Goal: Task Accomplishment & Management: Complete application form

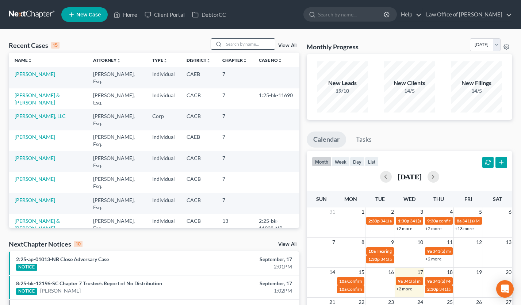
click at [243, 43] on input "search" at bounding box center [249, 44] width 51 height 11
type input "[PERSON_NAME]"
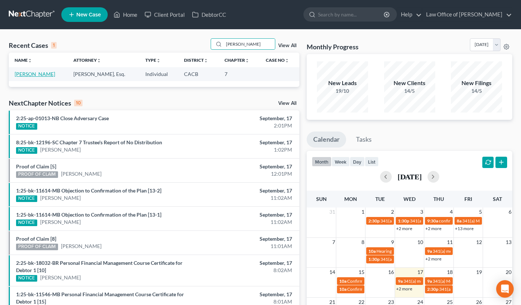
click at [51, 77] on link "[PERSON_NAME]" at bounding box center [35, 74] width 41 height 6
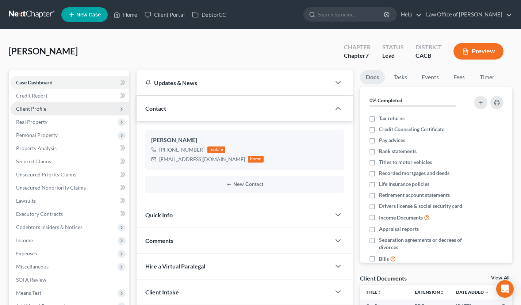
click at [35, 107] on span "Client Profile" at bounding box center [31, 108] width 30 height 6
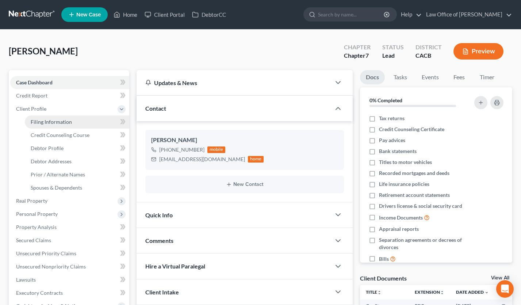
click at [49, 119] on span "Filing Information" at bounding box center [51, 122] width 41 height 6
select select "1"
select select "0"
select select "4"
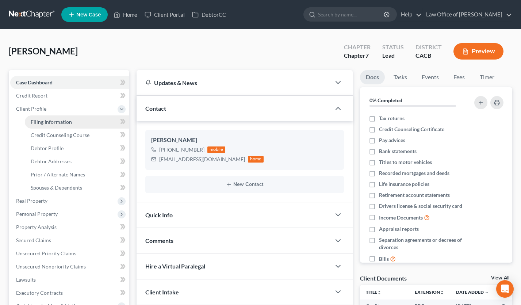
select select "0"
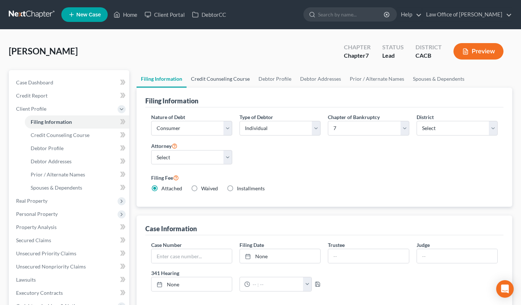
click at [216, 80] on link "Credit Counseling Course" at bounding box center [220, 79] width 68 height 18
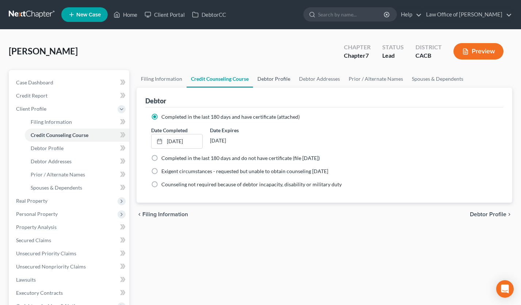
click at [267, 77] on link "Debtor Profile" at bounding box center [274, 79] width 42 height 18
select select "0"
select select "1"
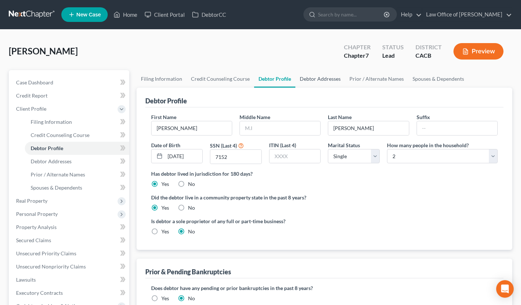
click at [321, 81] on link "Debtor Addresses" at bounding box center [320, 79] width 50 height 18
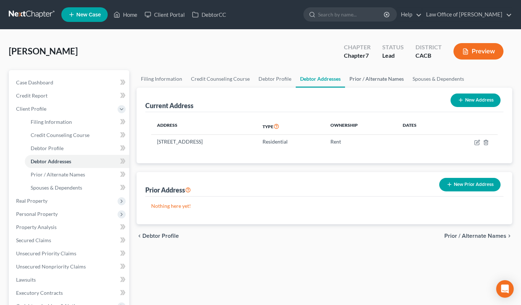
click at [367, 77] on link "Prior / Alternate Names" at bounding box center [376, 79] width 63 height 18
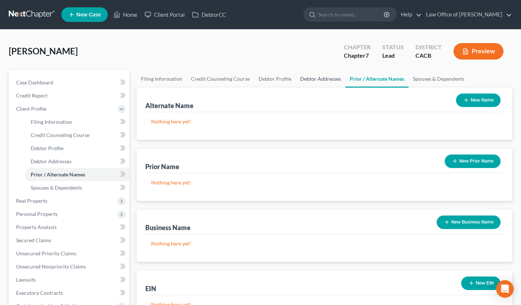
click at [320, 78] on link "Debtor Addresses" at bounding box center [321, 79] width 50 height 18
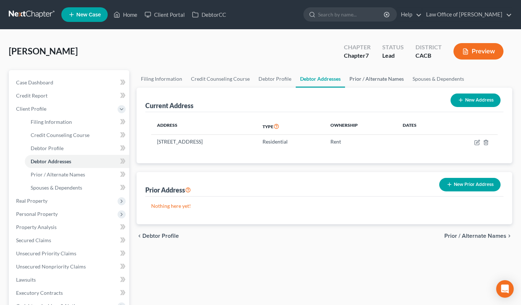
click at [366, 81] on link "Prior / Alternate Names" at bounding box center [376, 79] width 63 height 18
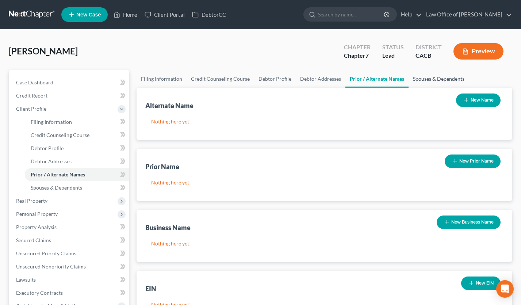
click at [428, 81] on link "Spouses & Dependents" at bounding box center [438, 79] width 60 height 18
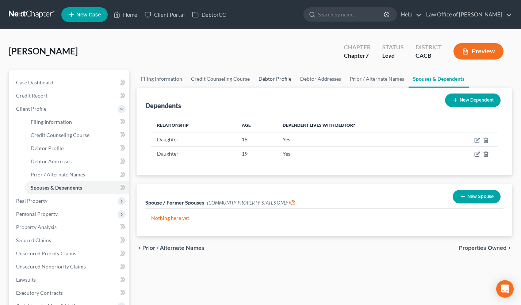
click at [265, 78] on link "Debtor Profile" at bounding box center [275, 79] width 42 height 18
select select "0"
select select "1"
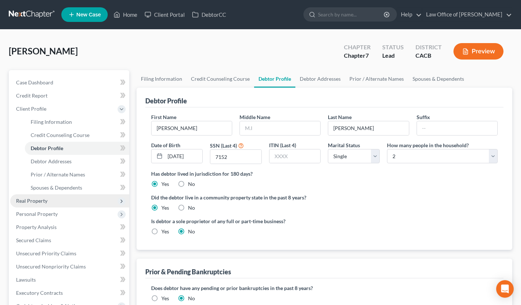
click at [40, 201] on span "Real Property" at bounding box center [31, 200] width 31 height 6
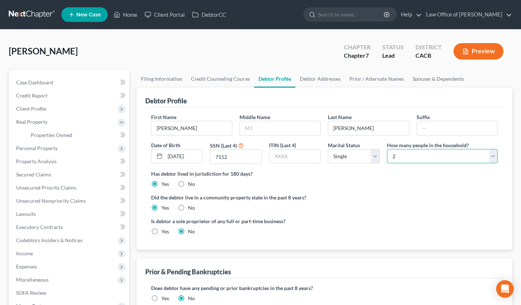
click at [426, 157] on select "Select 1 2 3 4 5 6 7 8 9 10 11 12 13 14 15 16 17 18 19 20" at bounding box center [442, 156] width 111 height 15
click at [438, 74] on link "Spouses & Dependents" at bounding box center [438, 79] width 60 height 18
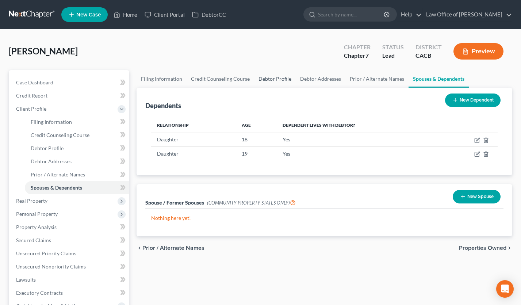
click at [262, 78] on link "Debtor Profile" at bounding box center [275, 79] width 42 height 18
select select "0"
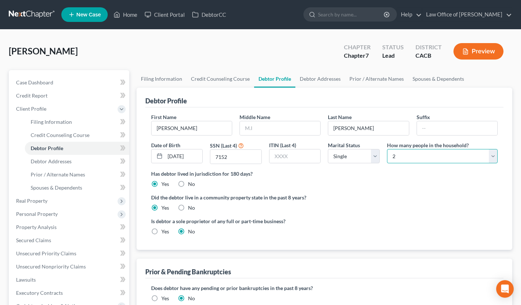
click at [423, 156] on select "Select 1 2 3 4 5 6 7 8 9 10 11 12 13 14 15 16 17 18 19 20" at bounding box center [442, 156] width 111 height 15
select select "2"
click at [387, 149] on select "Select 1 2 3 4 5 6 7 8 9 10 11 12 13 14 15 16 17 18 19 20" at bounding box center [442, 156] width 111 height 15
click at [429, 89] on div "Debtor Profile" at bounding box center [324, 98] width 358 height 20
click at [427, 83] on link "Spouses & Dependents" at bounding box center [438, 79] width 60 height 18
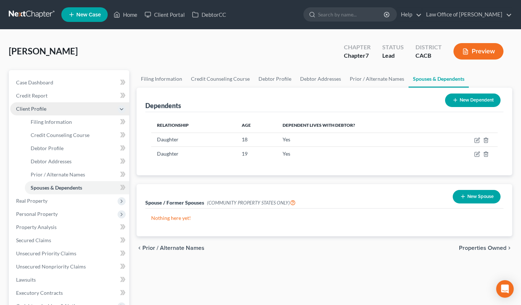
click at [49, 110] on span "Client Profile" at bounding box center [69, 108] width 119 height 13
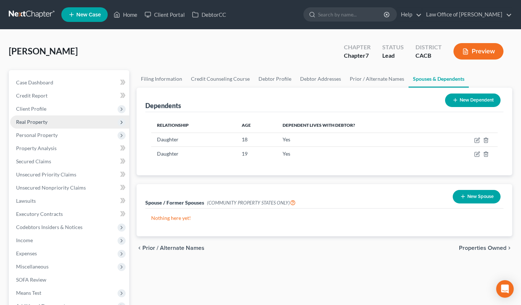
click at [46, 124] on span "Real Property" at bounding box center [69, 121] width 119 height 13
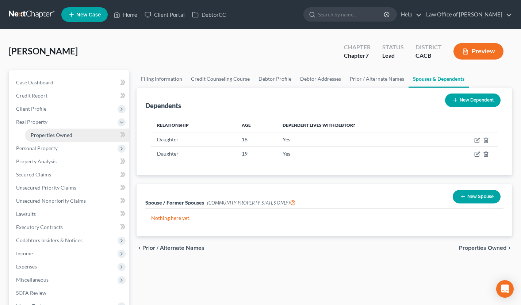
click at [50, 134] on span "Properties Owned" at bounding box center [52, 135] width 42 height 6
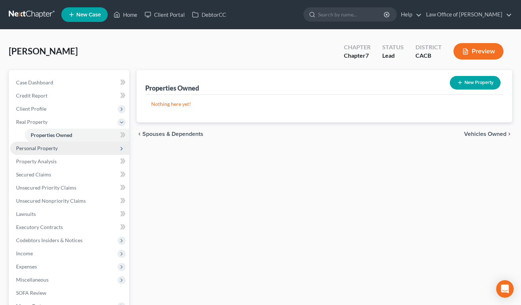
click at [55, 149] on span "Personal Property" at bounding box center [37, 148] width 42 height 6
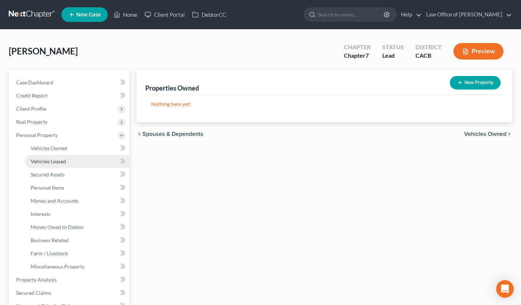
click at [57, 159] on span "Vehicles Leased" at bounding box center [48, 161] width 35 height 6
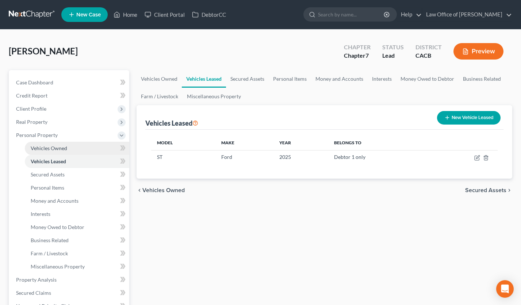
click at [59, 148] on span "Vehicles Owned" at bounding box center [49, 148] width 36 height 6
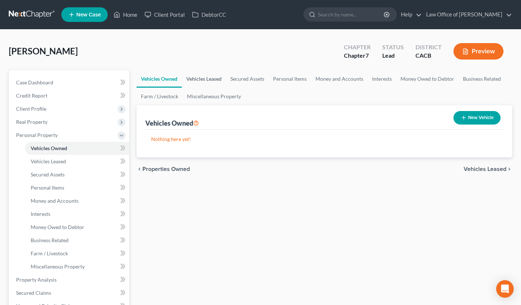
click at [202, 75] on link "Vehicles Leased" at bounding box center [204, 79] width 44 height 18
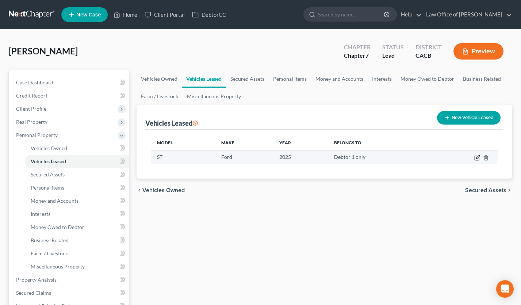
click at [476, 157] on icon "button" at bounding box center [477, 158] width 6 height 6
select select "0"
select select "1"
select select "0"
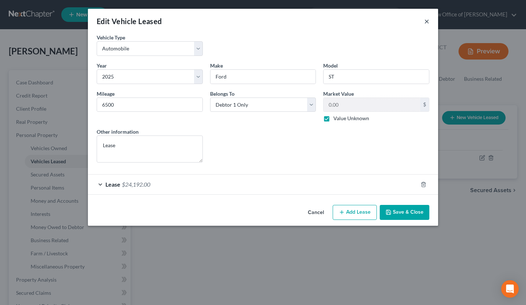
click at [428, 20] on button "×" at bounding box center [426, 21] width 5 height 9
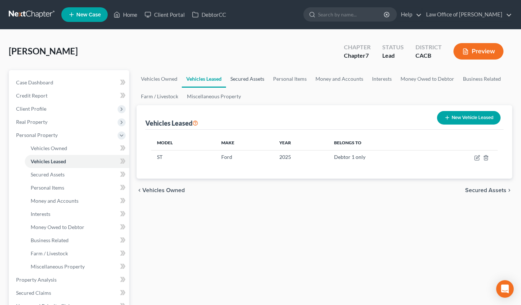
click at [238, 76] on link "Secured Assets" at bounding box center [247, 79] width 43 height 18
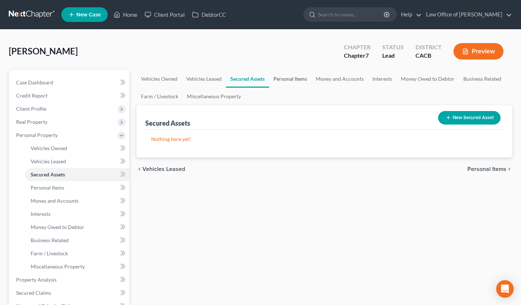
click at [282, 78] on link "Personal Items" at bounding box center [290, 79] width 42 height 18
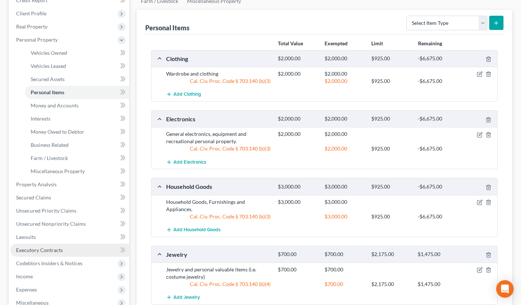
scroll to position [113, 0]
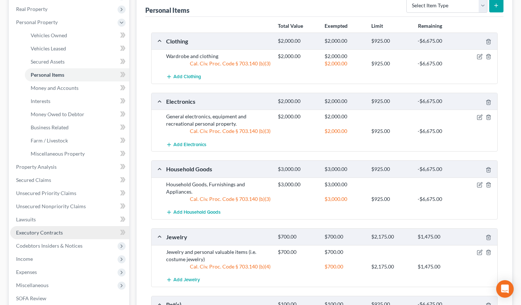
click at [56, 232] on span "Executory Contracts" at bounding box center [39, 232] width 47 height 6
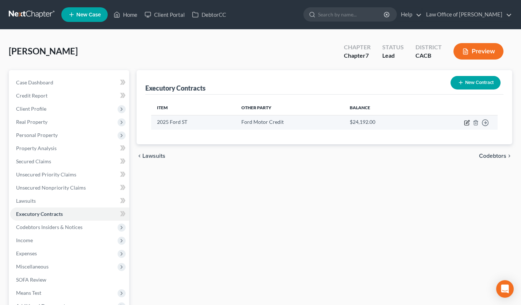
click at [465, 123] on icon "button" at bounding box center [467, 123] width 6 height 6
select select "30"
select select "0"
select select "1"
select select "0"
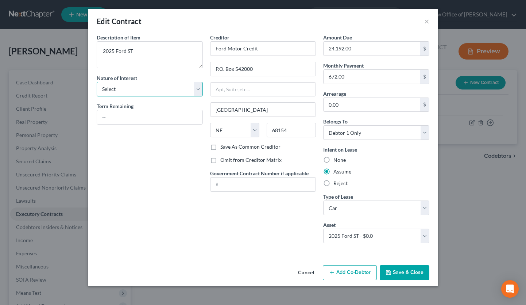
click at [133, 86] on select "Select Purchaser Agent Lessor Lessee" at bounding box center [150, 89] width 106 height 15
select select "3"
click at [97, 82] on select "Select Purchaser Agent Lessor Lessee" at bounding box center [150, 89] width 106 height 15
click at [405, 275] on button "Save & Close" at bounding box center [405, 272] width 50 height 15
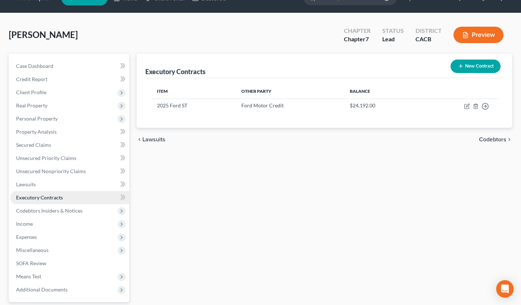
scroll to position [17, 0]
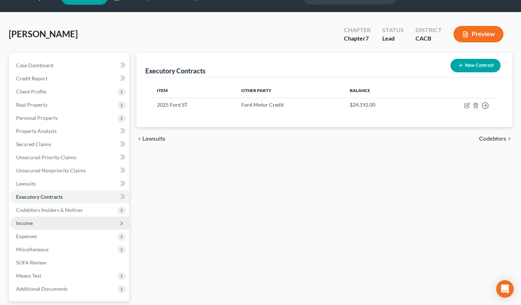
click at [44, 222] on span "Income" at bounding box center [69, 222] width 119 height 13
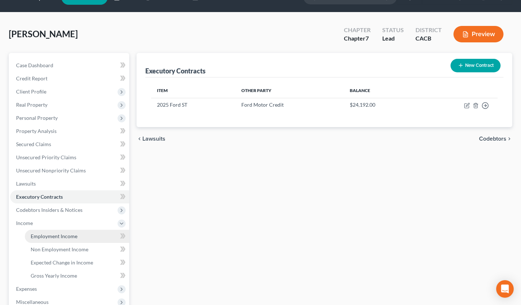
click at [57, 237] on span "Employment Income" at bounding box center [54, 236] width 47 height 6
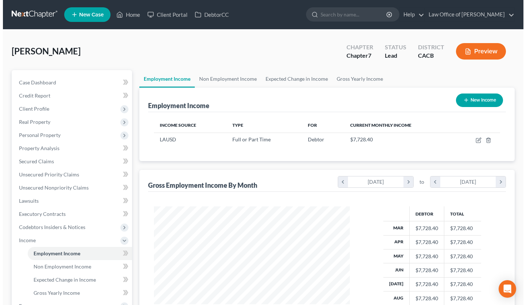
scroll to position [131, 211]
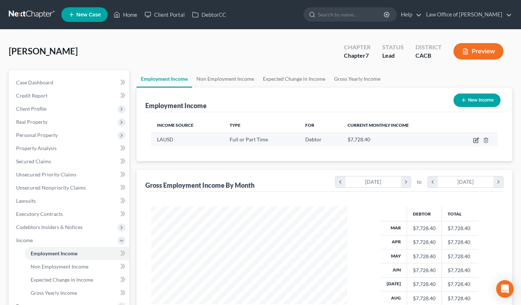
click at [474, 140] on icon "button" at bounding box center [476, 140] width 6 height 6
select select "0"
select select "4"
select select "1"
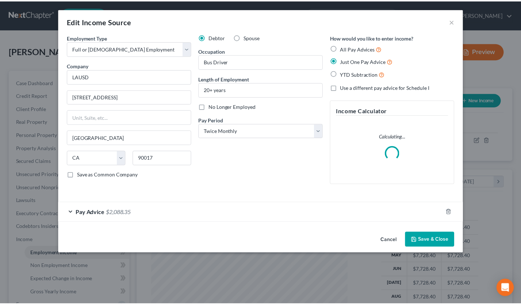
scroll to position [131, 213]
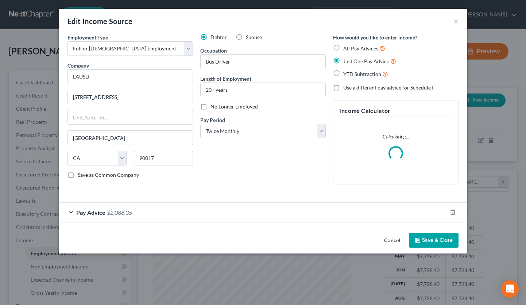
click at [391, 240] on button "Cancel" at bounding box center [392, 240] width 28 height 15
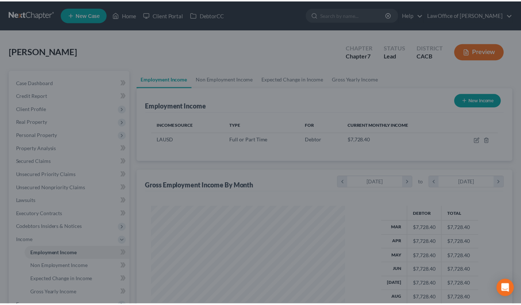
scroll to position [364795, 364715]
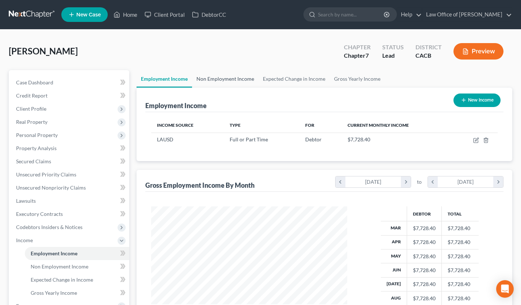
click at [226, 85] on link "Non Employment Income" at bounding box center [225, 79] width 66 height 18
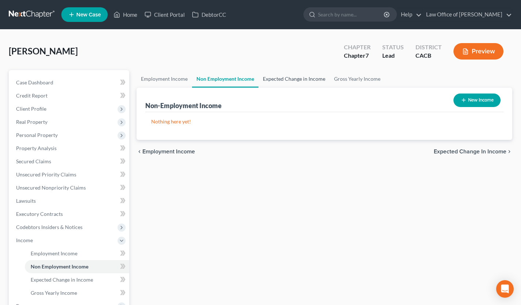
click at [290, 84] on link "Expected Change in Income" at bounding box center [293, 79] width 71 height 18
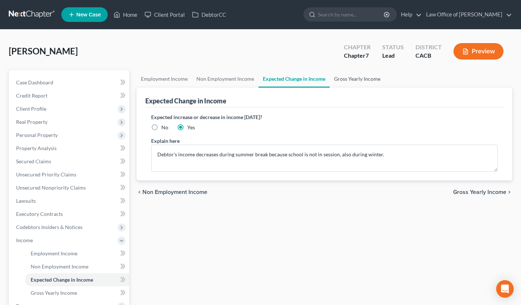
click at [358, 81] on link "Gross Yearly Income" at bounding box center [357, 79] width 55 height 18
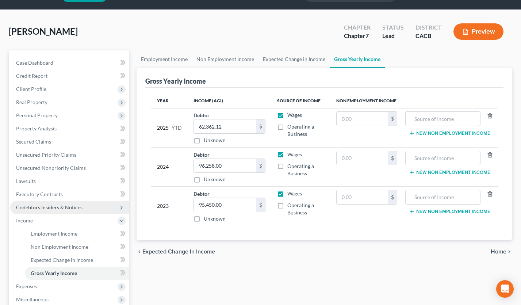
scroll to position [20, 0]
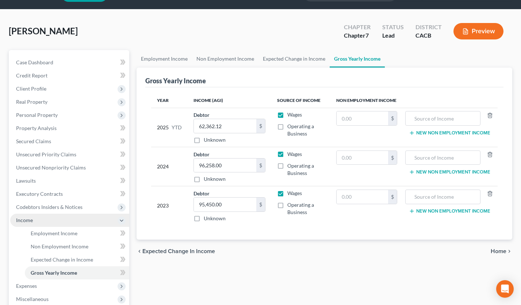
click at [36, 219] on span "Income" at bounding box center [69, 219] width 119 height 13
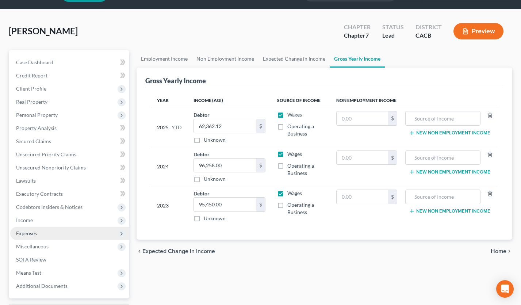
click at [51, 232] on span "Expenses" at bounding box center [69, 233] width 119 height 13
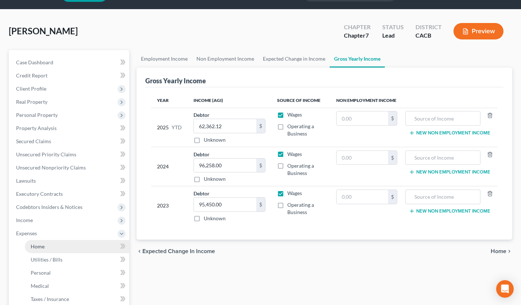
click at [51, 248] on link "Home" at bounding box center [77, 246] width 104 height 13
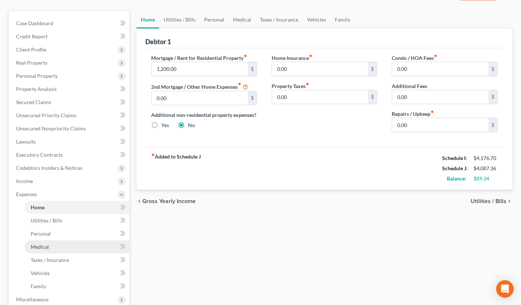
scroll to position [83, 0]
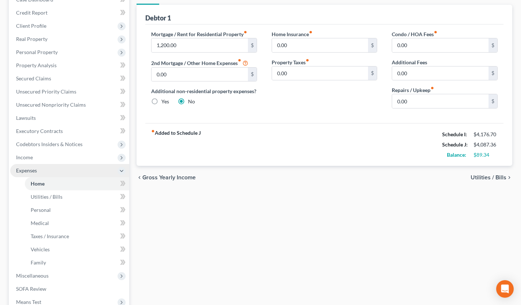
click at [46, 170] on span "Expenses" at bounding box center [69, 170] width 119 height 13
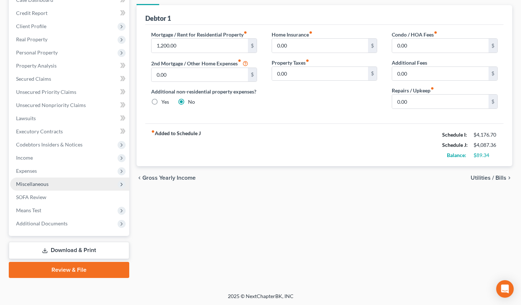
click at [48, 183] on span "Miscellaneous" at bounding box center [69, 183] width 119 height 13
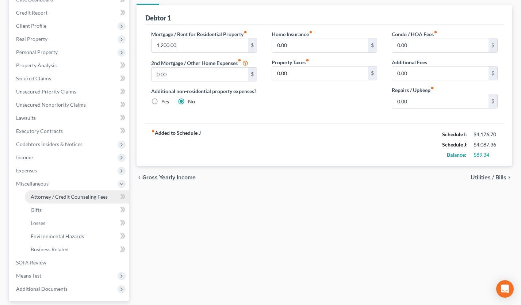
click at [52, 193] on span "Attorney / Credit Counseling Fees" at bounding box center [69, 196] width 77 height 6
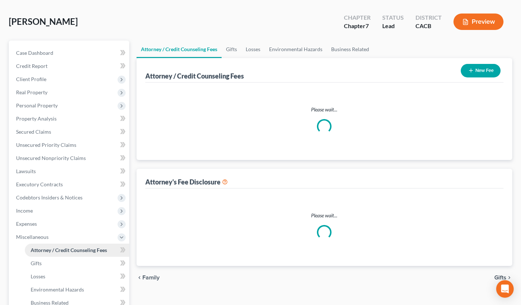
scroll to position [4, 0]
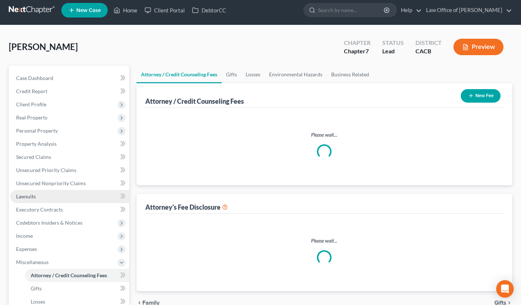
select select "0"
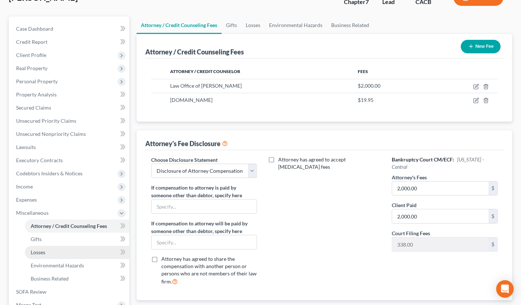
scroll to position [101, 0]
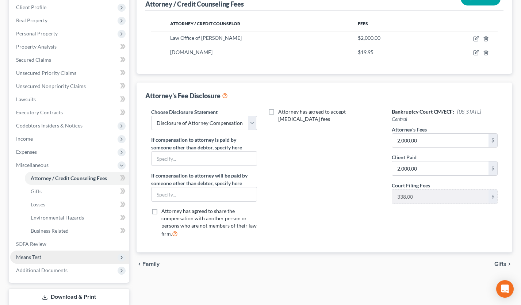
click at [36, 256] on span "Means Test" at bounding box center [28, 257] width 25 height 6
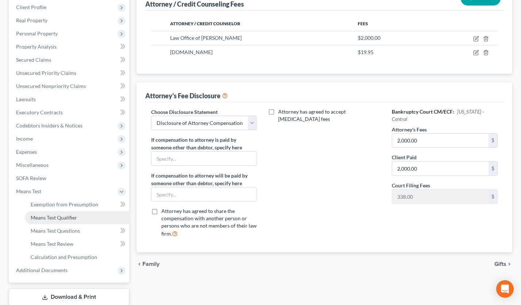
click at [67, 214] on span "Means Test Qualifier" at bounding box center [54, 217] width 46 height 6
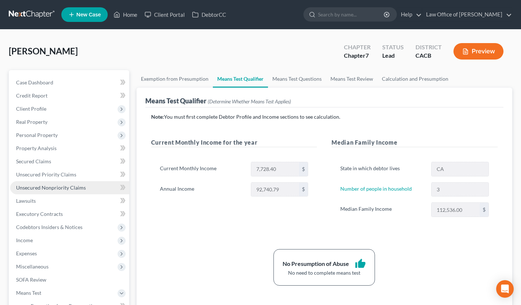
click at [72, 189] on span "Unsecured Nonpriority Claims" at bounding box center [51, 187] width 70 height 6
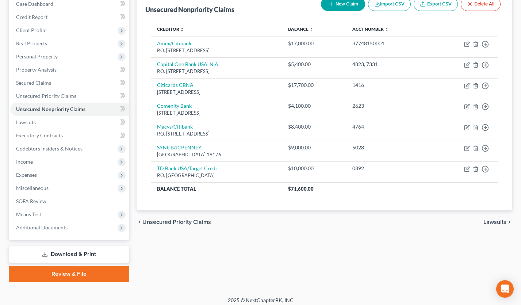
scroll to position [45, 0]
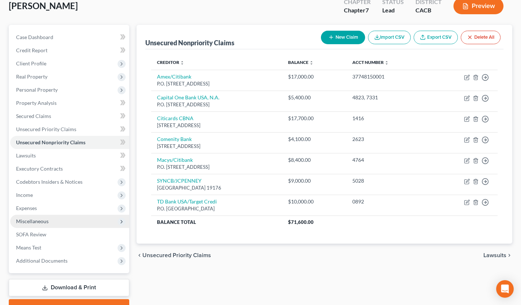
click at [42, 224] on span "Miscellaneous" at bounding box center [69, 221] width 119 height 13
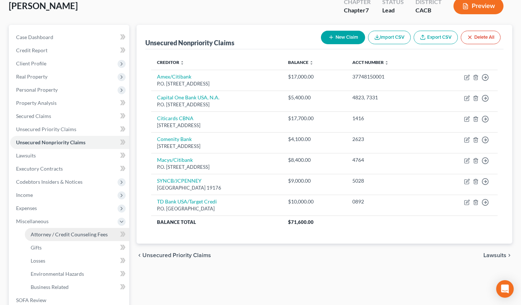
click at [53, 231] on span "Attorney / Credit Counseling Fees" at bounding box center [69, 234] width 77 height 6
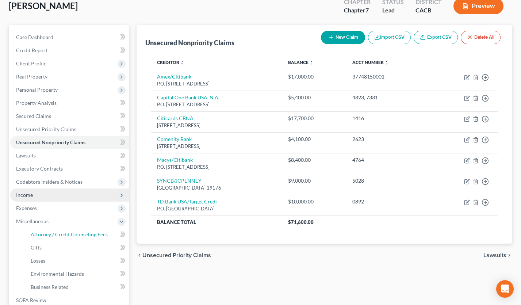
select select "0"
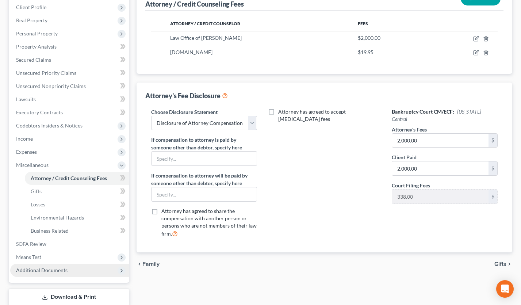
scroll to position [148, 0]
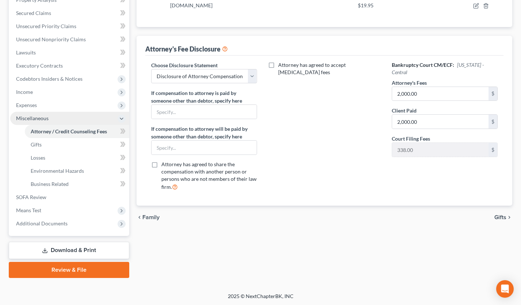
click at [36, 115] on span "Miscellaneous" at bounding box center [32, 118] width 32 height 6
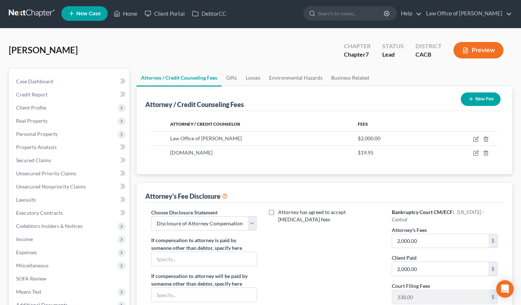
scroll to position [0, 0]
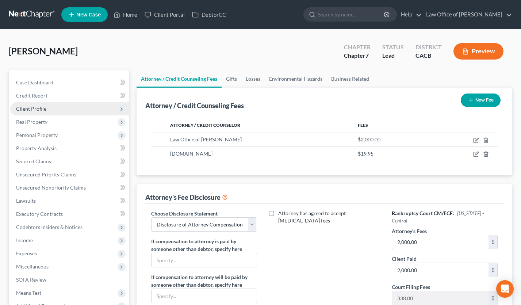
click at [54, 108] on span "Client Profile" at bounding box center [69, 108] width 119 height 13
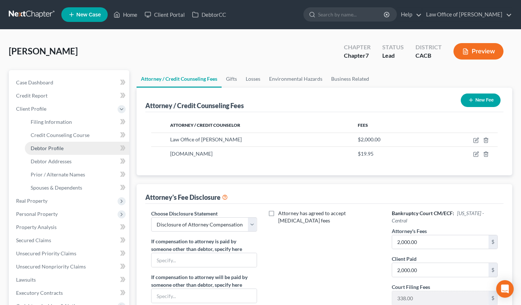
click at [57, 150] on span "Debtor Profile" at bounding box center [47, 148] width 33 height 6
select select "0"
select select "2"
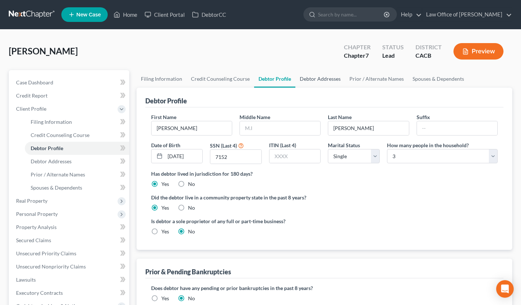
click at [317, 83] on link "Debtor Addresses" at bounding box center [320, 79] width 50 height 18
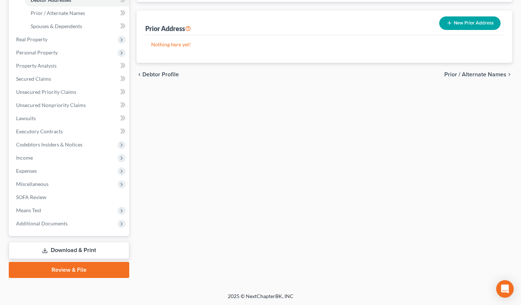
click at [74, 270] on link "Review & File" at bounding box center [69, 270] width 120 height 16
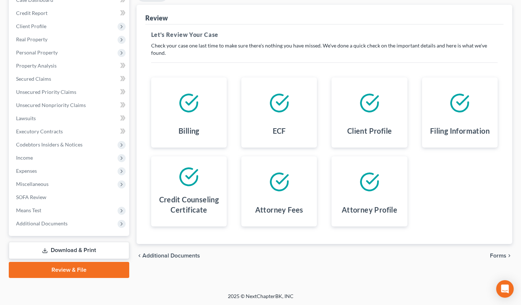
click at [76, 255] on link "Download & Print" at bounding box center [69, 250] width 120 height 17
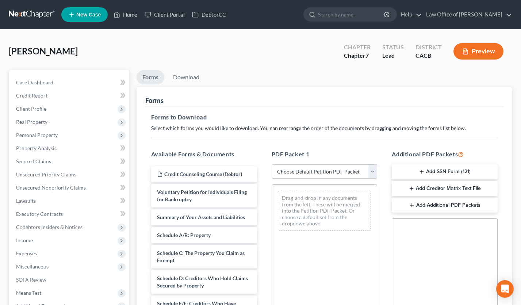
click at [287, 171] on select "Choose Default Petition PDF Packet Complete Bankruptcy Petition (all forms and …" at bounding box center [325, 171] width 106 height 15
select select "0"
click at [272, 164] on select "Choose Default Petition PDF Packet Complete Bankruptcy Petition (all forms and …" at bounding box center [325, 171] width 106 height 15
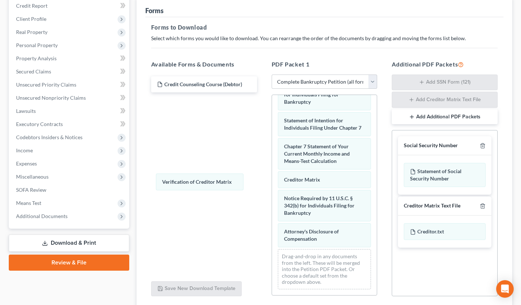
drag, startPoint x: 195, startPoint y: 177, endPoint x: 251, endPoint y: 172, distance: 56.5
click at [272, 179] on div "Verification of Creditor Matrix Voluntary Petition for Individuals Filing for B…" at bounding box center [324, 56] width 105 height 478
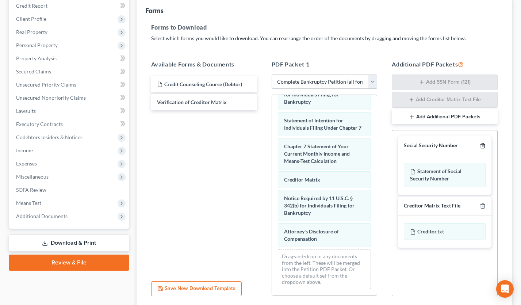
click at [484, 147] on icon "button" at bounding box center [482, 145] width 3 height 5
click at [484, 202] on div at bounding box center [481, 205] width 9 height 7
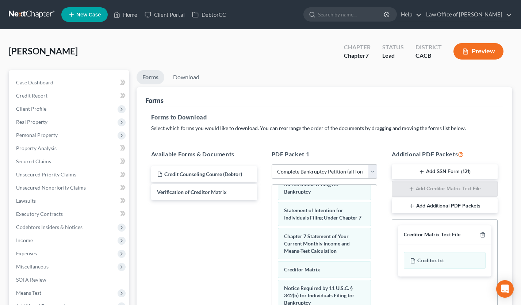
click at [485, 233] on div "Creditor Matrix Text File" at bounding box center [444, 234] width 93 height 19
click at [484, 234] on icon "button" at bounding box center [482, 234] width 3 height 5
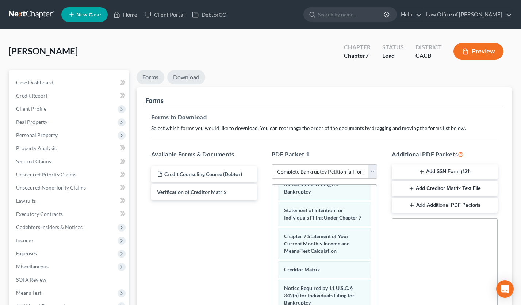
click at [188, 78] on link "Download" at bounding box center [186, 77] width 38 height 14
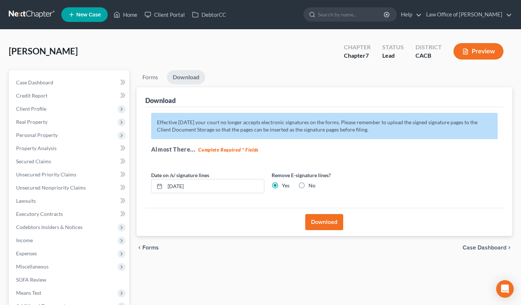
click at [308, 184] on label "No" at bounding box center [311, 185] width 7 height 7
click at [311, 184] on input "No" at bounding box center [313, 184] width 5 height 5
radio input "true"
radio input "false"
click at [322, 219] on button "Download" at bounding box center [324, 222] width 38 height 16
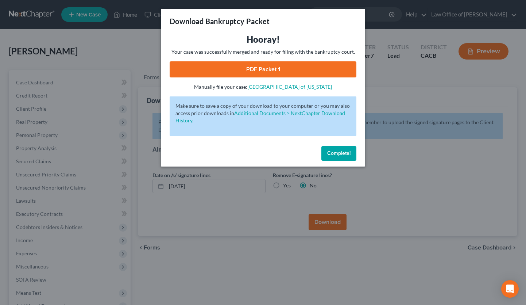
click at [262, 68] on link "PDF Packet 1" at bounding box center [263, 69] width 187 height 16
click at [327, 154] on span "Complete!" at bounding box center [338, 153] width 23 height 6
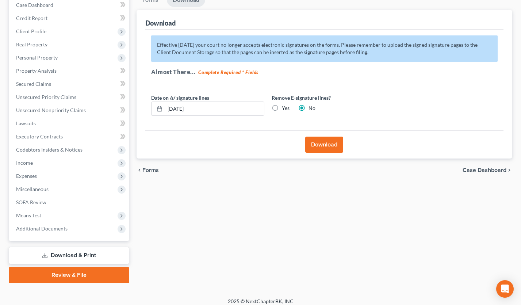
scroll to position [82, 0]
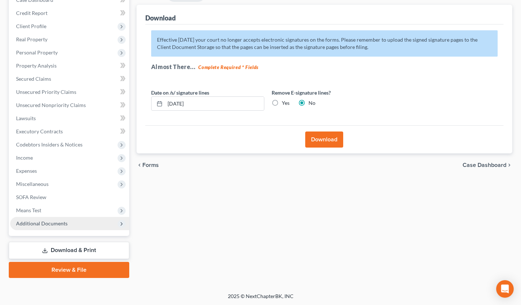
click at [60, 225] on span "Additional Documents" at bounding box center [41, 223] width 51 height 6
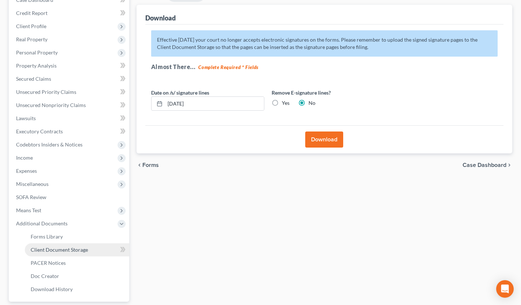
click at [67, 248] on span "Client Document Storage" at bounding box center [59, 249] width 57 height 6
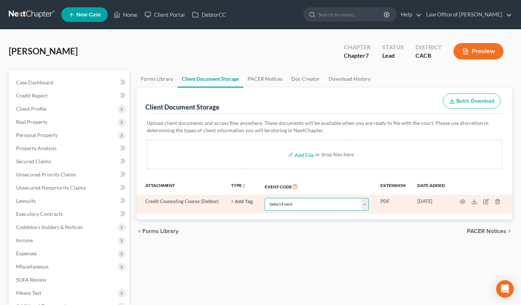
click at [317, 202] on select "Select Event Amended Chapter 11 Plan Amended Chapter 11 Small Business Plan Ame…" at bounding box center [317, 204] width 104 height 13
select select "10"
click at [265, 198] on select "Select Event Amended Chapter 11 Plan Amended Chapter 11 Small Business Plan Ame…" at bounding box center [317, 204] width 104 height 13
click at [461, 201] on icon "button" at bounding box center [462, 202] width 6 height 6
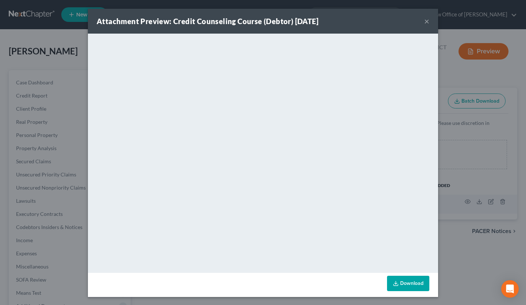
click at [425, 22] on button "×" at bounding box center [426, 21] width 5 height 9
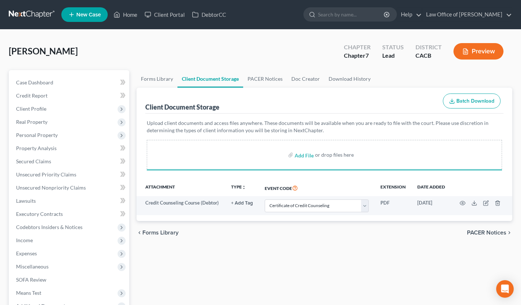
select select "10"
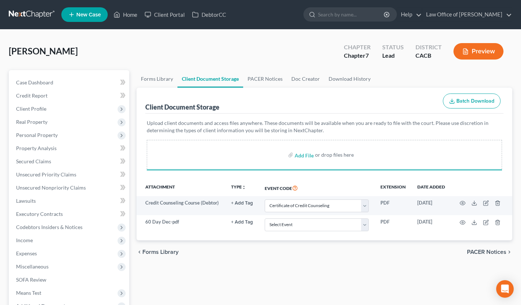
select select "10"
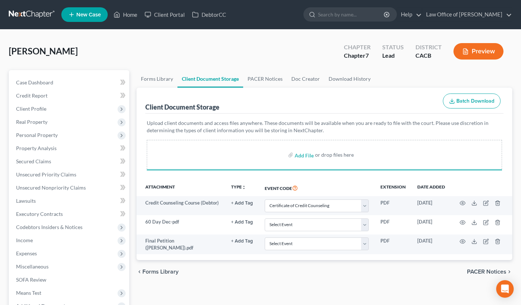
select select "10"
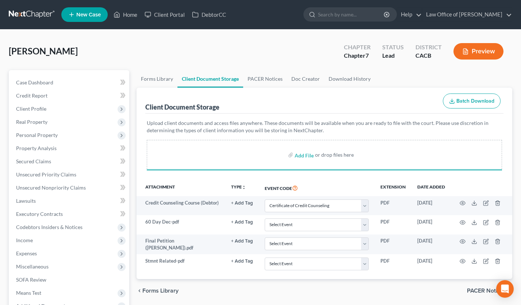
select select "10"
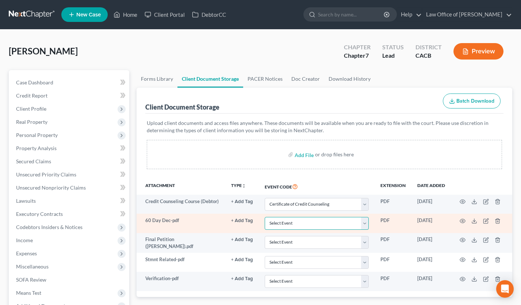
click at [283, 224] on select "Select Event Amended Chapter 11 Plan Amended Chapter 11 Small Business Plan Ame…" at bounding box center [317, 223] width 104 height 13
select select "30"
click at [265, 217] on select "Select Event Amended Chapter 11 Plan Amended Chapter 11 Small Business Plan Ame…" at bounding box center [317, 223] width 104 height 13
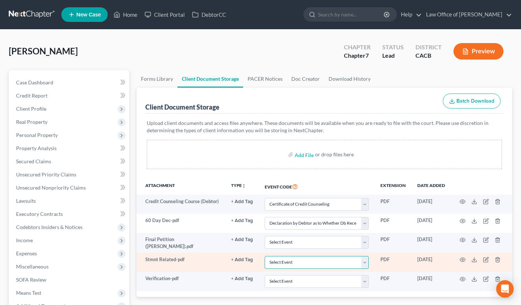
click at [282, 264] on select "Select Event Amended Chapter 11 Plan Amended Chapter 11 Small Business Plan Ame…" at bounding box center [317, 262] width 104 height 13
select select "65"
click at [265, 256] on select "Select Event Amended Chapter 11 Plan Amended Chapter 11 Small Business Plan Ame…" at bounding box center [317, 262] width 104 height 13
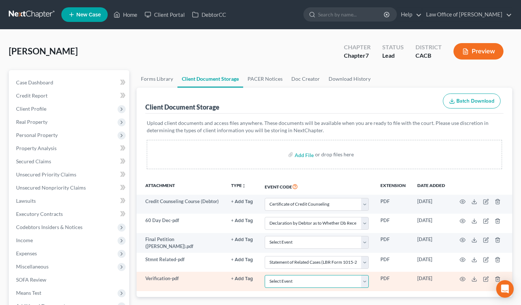
click at [284, 281] on select "Select Event Amended Chapter 11 Plan Amended Chapter 11 Small Business Plan Ame…" at bounding box center [317, 281] width 104 height 13
select select "72"
click at [265, 275] on select "Select Event Amended Chapter 11 Plan Amended Chapter 11 Small Business Plan Ame…" at bounding box center [317, 281] width 104 height 13
click at [458, 279] on td at bounding box center [481, 281] width 61 height 19
click at [463, 278] on icon "button" at bounding box center [462, 279] width 6 height 6
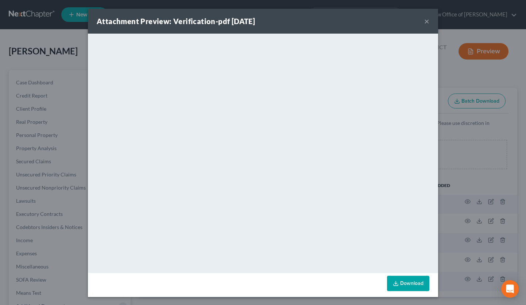
click at [425, 20] on button "×" at bounding box center [426, 21] width 5 height 9
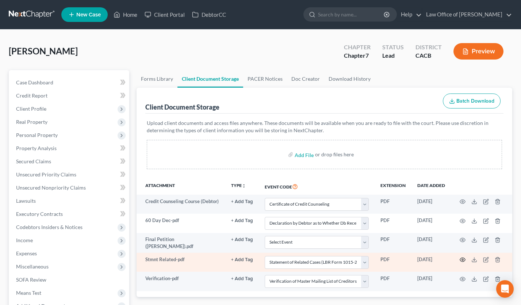
click at [462, 259] on icon "button" at bounding box center [462, 260] width 6 height 6
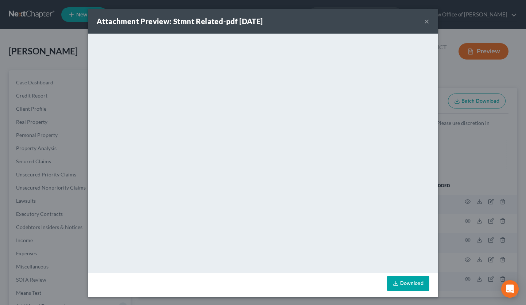
click at [426, 19] on button "×" at bounding box center [426, 21] width 5 height 9
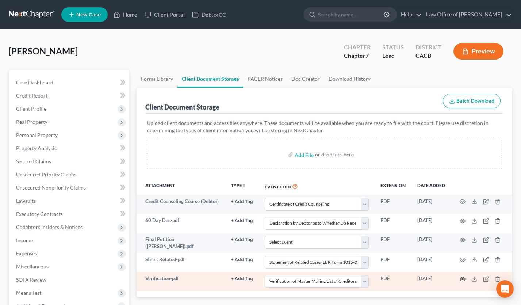
click at [464, 276] on icon "button" at bounding box center [462, 279] width 6 height 6
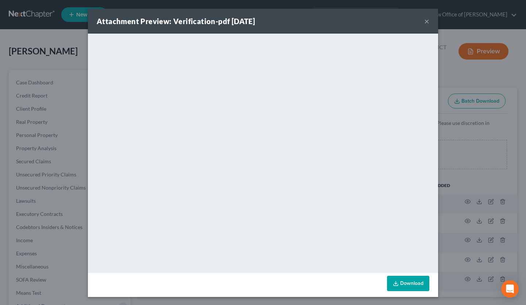
click at [481, 129] on div "Attachment Preview: Verification-pdf [DATE] × <object ng-attr-data='[URL][DOMAI…" at bounding box center [263, 152] width 526 height 305
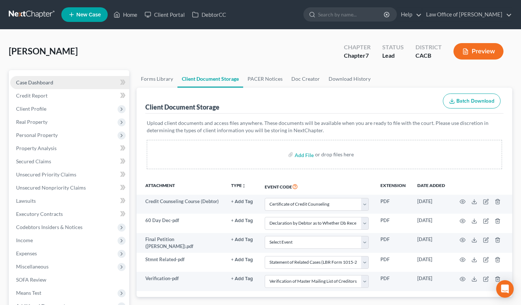
click at [69, 76] on link "Case Dashboard" at bounding box center [69, 82] width 119 height 13
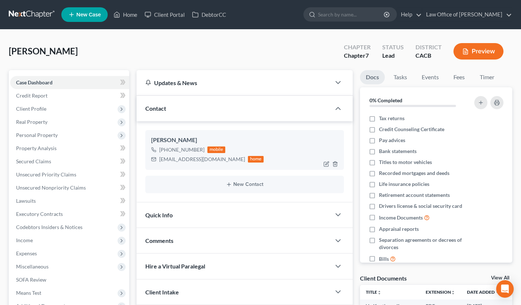
click at [172, 159] on div "[EMAIL_ADDRESS][DOMAIN_NAME]" at bounding box center [202, 158] width 86 height 7
copy div "[EMAIL_ADDRESS][DOMAIN_NAME]"
click at [28, 13] on link at bounding box center [32, 14] width 47 height 13
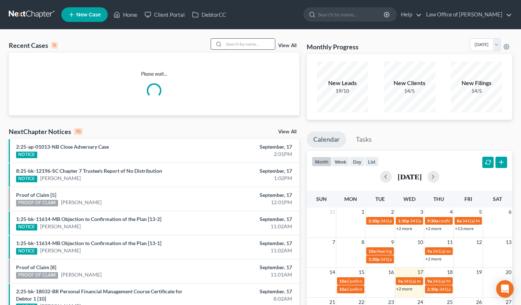
click at [244, 43] on input "search" at bounding box center [249, 44] width 51 height 11
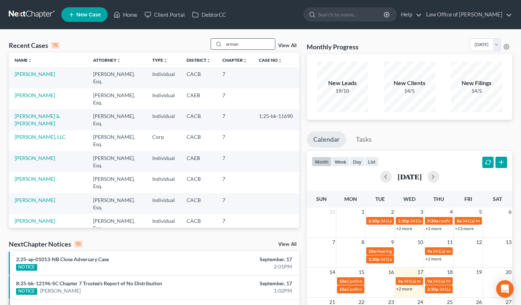
type input "arman"
